Goal: Task Accomplishment & Management: Manage account settings

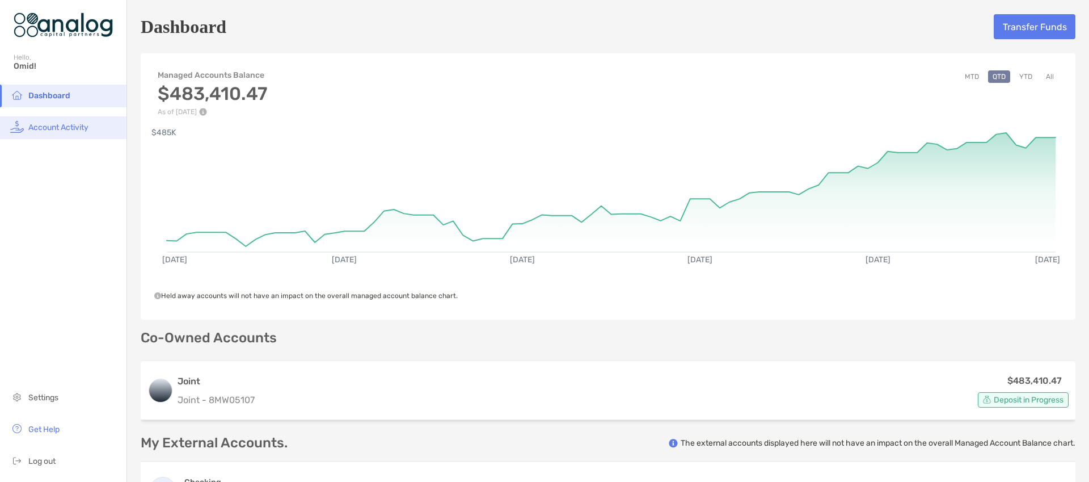
click at [67, 129] on span "Account Activity" at bounding box center [58, 128] width 60 height 10
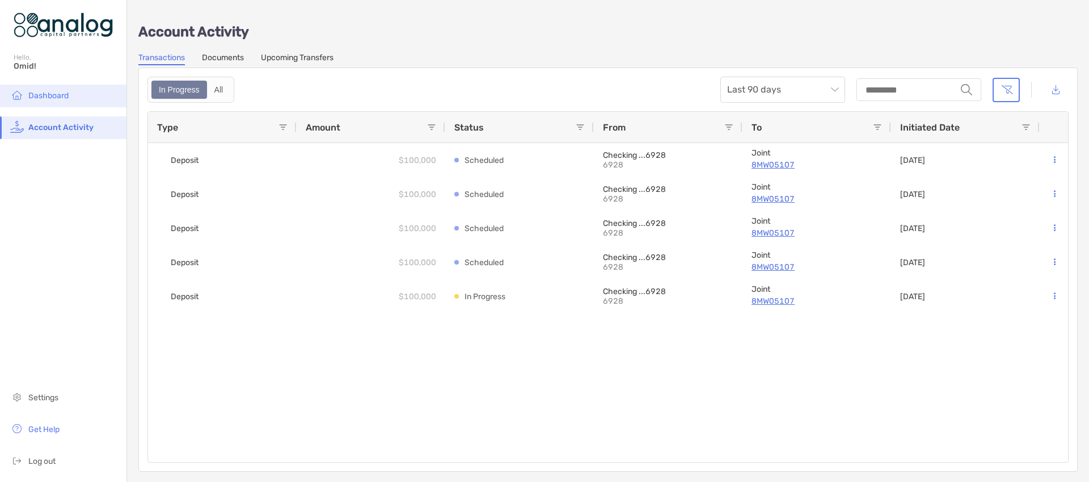
click at [75, 90] on li "Dashboard" at bounding box center [63, 96] width 126 height 23
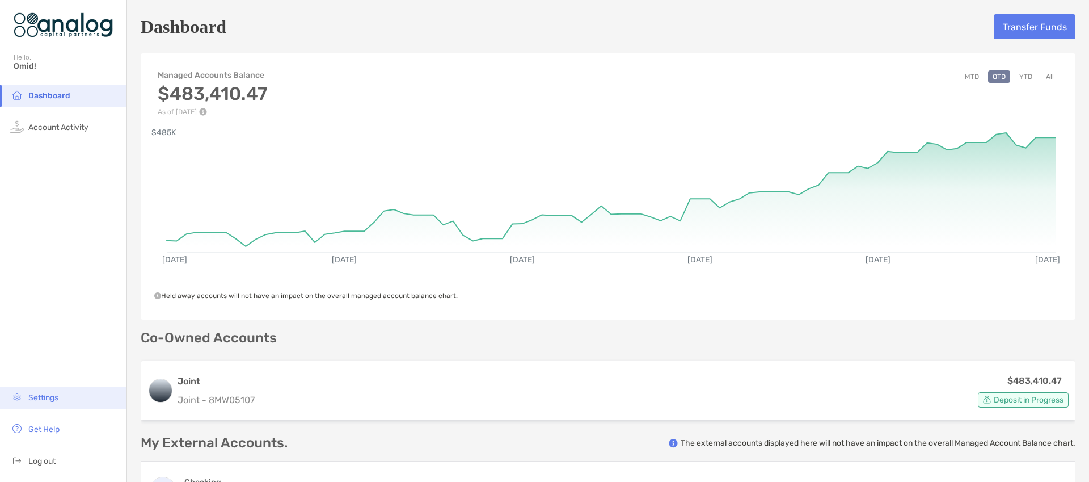
click at [57, 400] on span "Settings" at bounding box center [43, 398] width 30 height 10
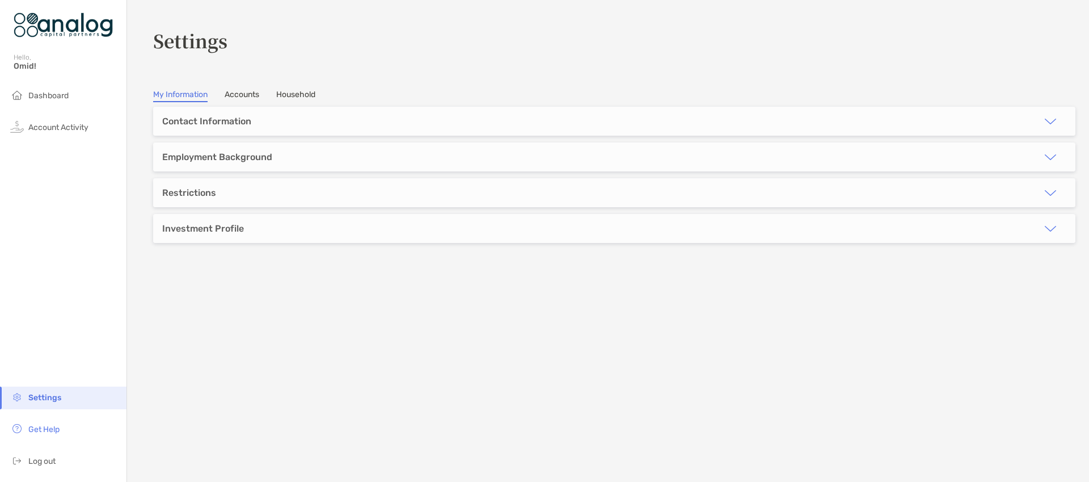
click at [244, 92] on link "Accounts" at bounding box center [242, 96] width 35 height 12
click at [206, 120] on h3 "Omid's Joint" at bounding box center [606, 120] width 889 height 14
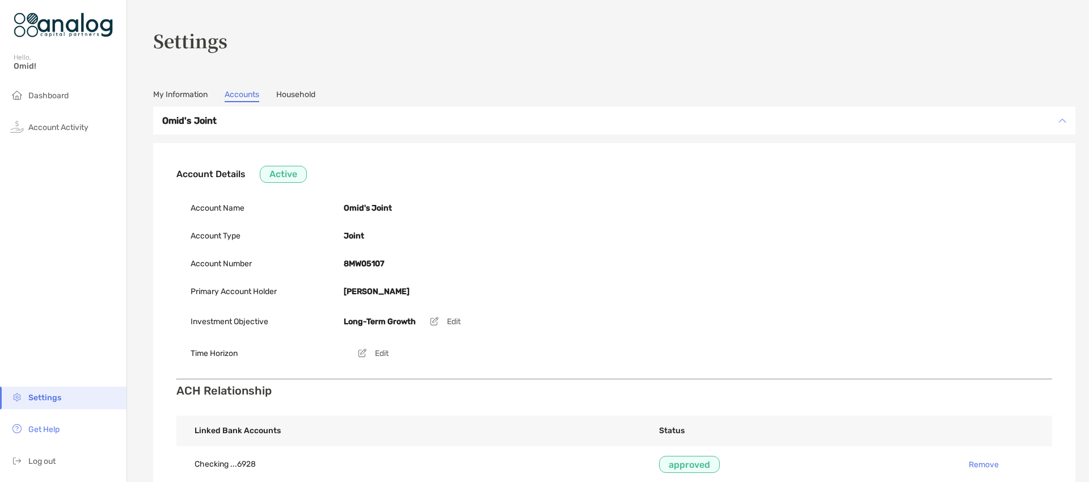
click at [312, 92] on link "Household" at bounding box center [295, 96] width 39 height 12
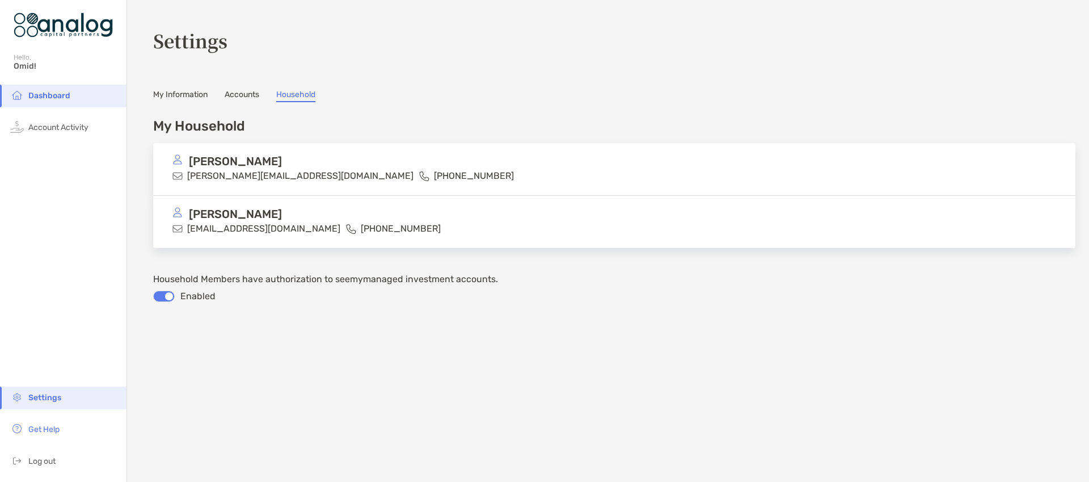
click at [185, 98] on link "My Information" at bounding box center [180, 96] width 54 height 12
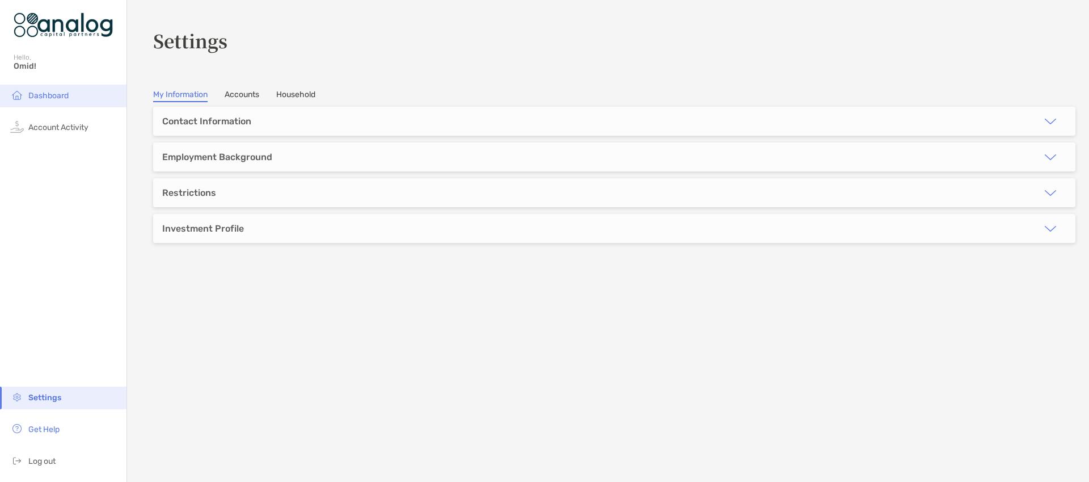
click at [47, 100] on li "Dashboard" at bounding box center [63, 96] width 126 height 23
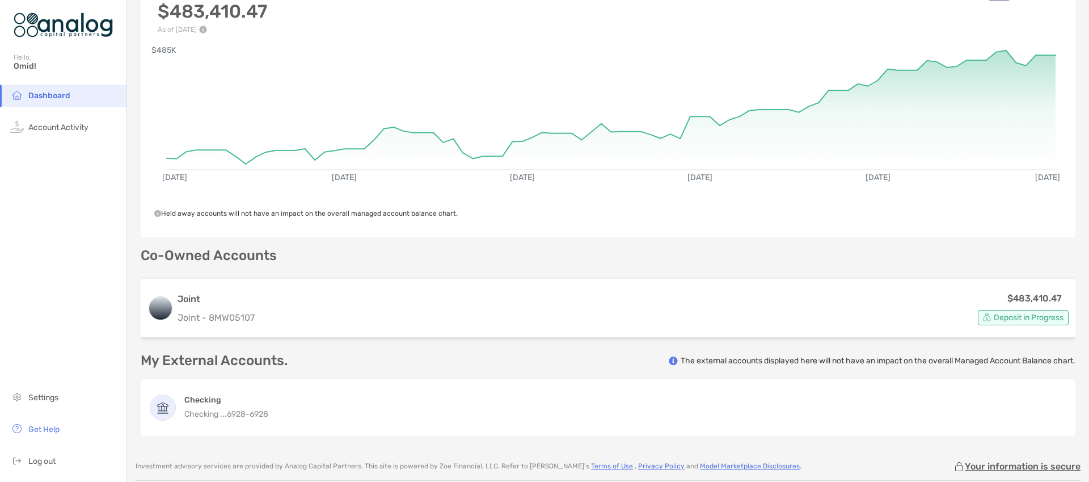
scroll to position [164, 0]
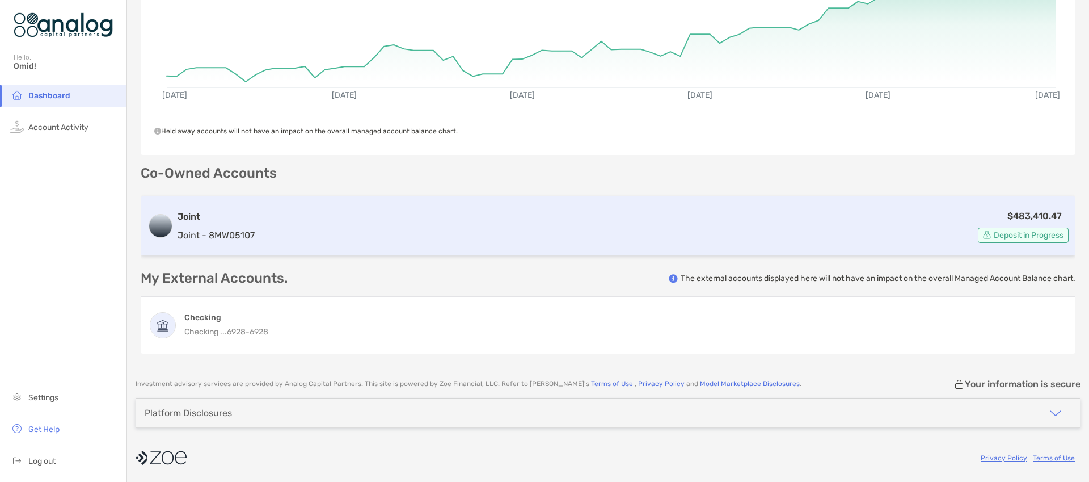
click at [299, 220] on div "$483,410.47 Deposit in Progress" at bounding box center [663, 226] width 809 height 34
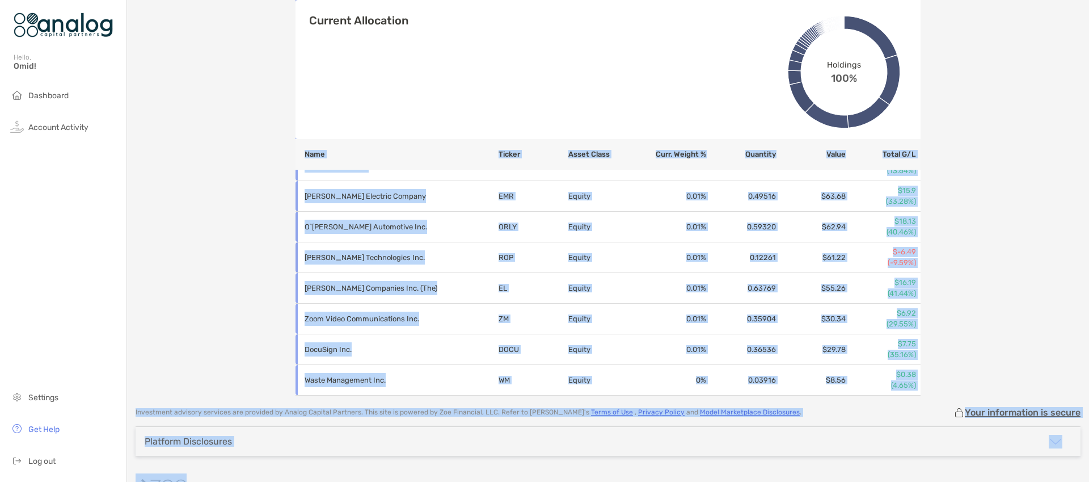
scroll to position [4906, 0]
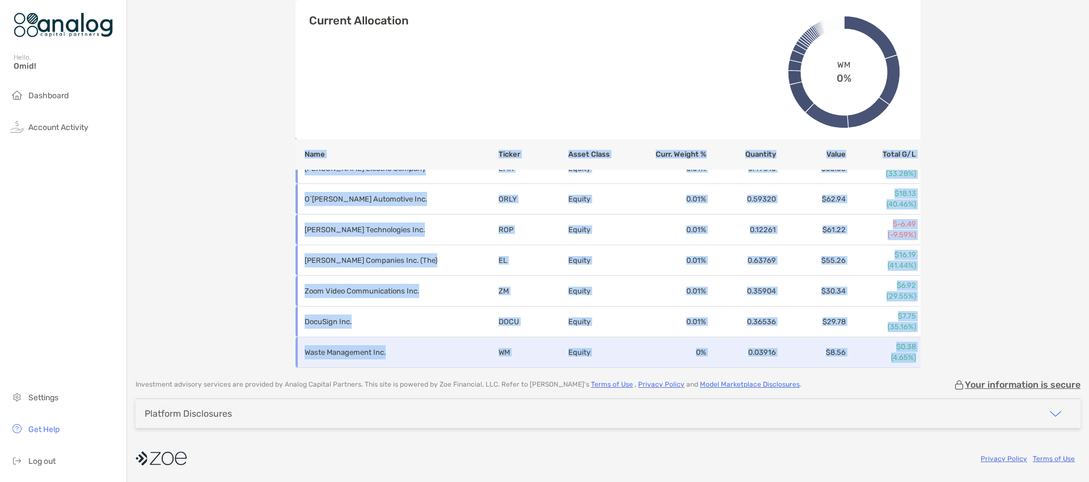
drag, startPoint x: 301, startPoint y: 222, endPoint x: 917, endPoint y: 354, distance: 630.0
copy table "Name Ticker Asset Class Curr. Weight % Quantity Value Total G/L iShares 7-10 Ye…"
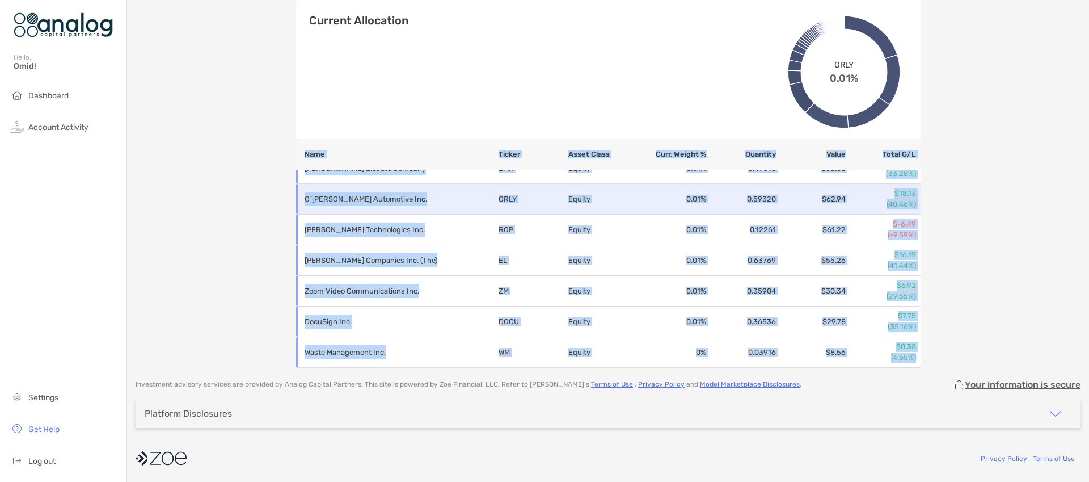
click at [489, 212] on td "O`[PERSON_NAME] Automotive Inc." at bounding box center [397, 199] width 202 height 31
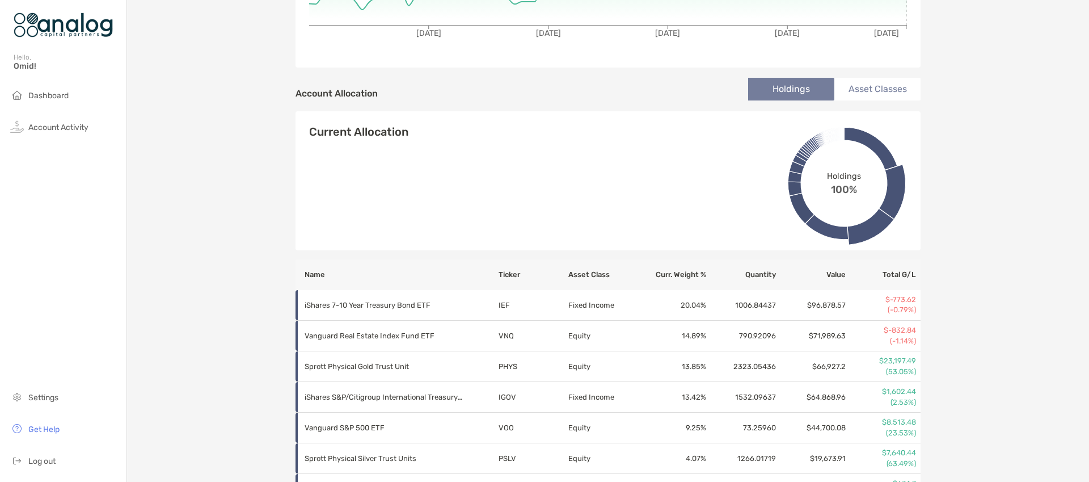
scroll to position [0, 0]
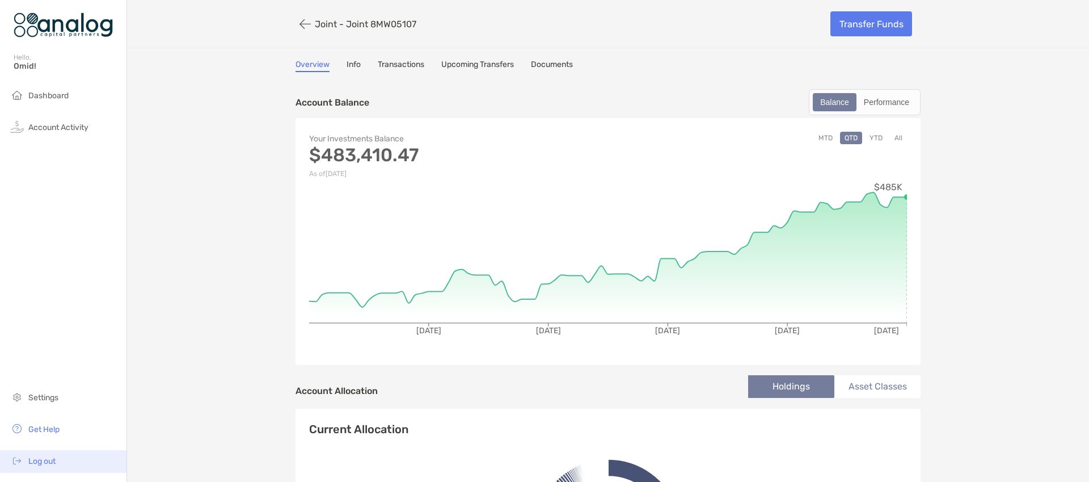
click at [36, 460] on span "Log out" at bounding box center [41, 461] width 27 height 10
